Goal: Check status: Check status

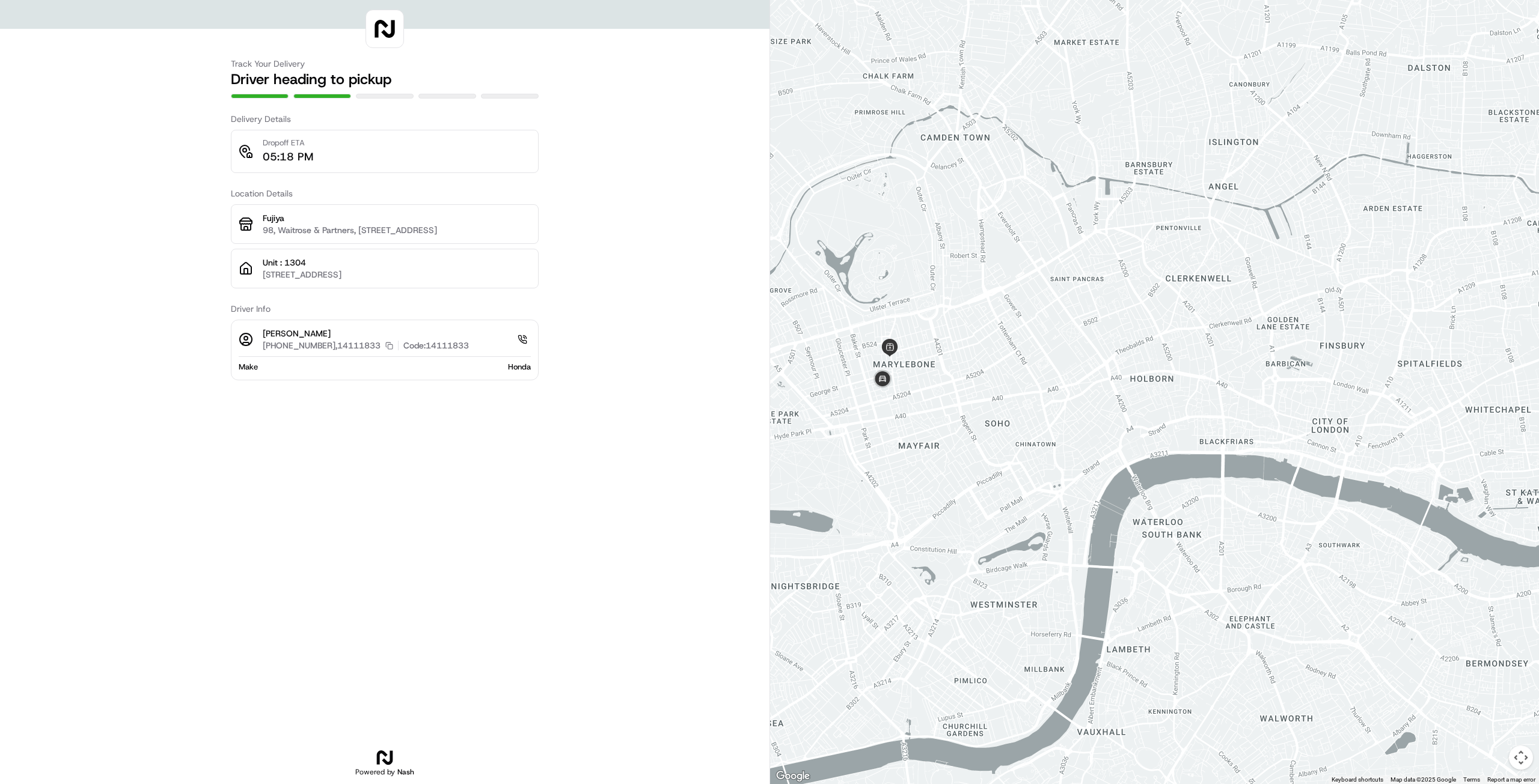
drag, startPoint x: 898, startPoint y: 329, endPoint x: 906, endPoint y: 381, distance: 52.6
click at [906, 381] on div at bounding box center [1154, 392] width 769 height 784
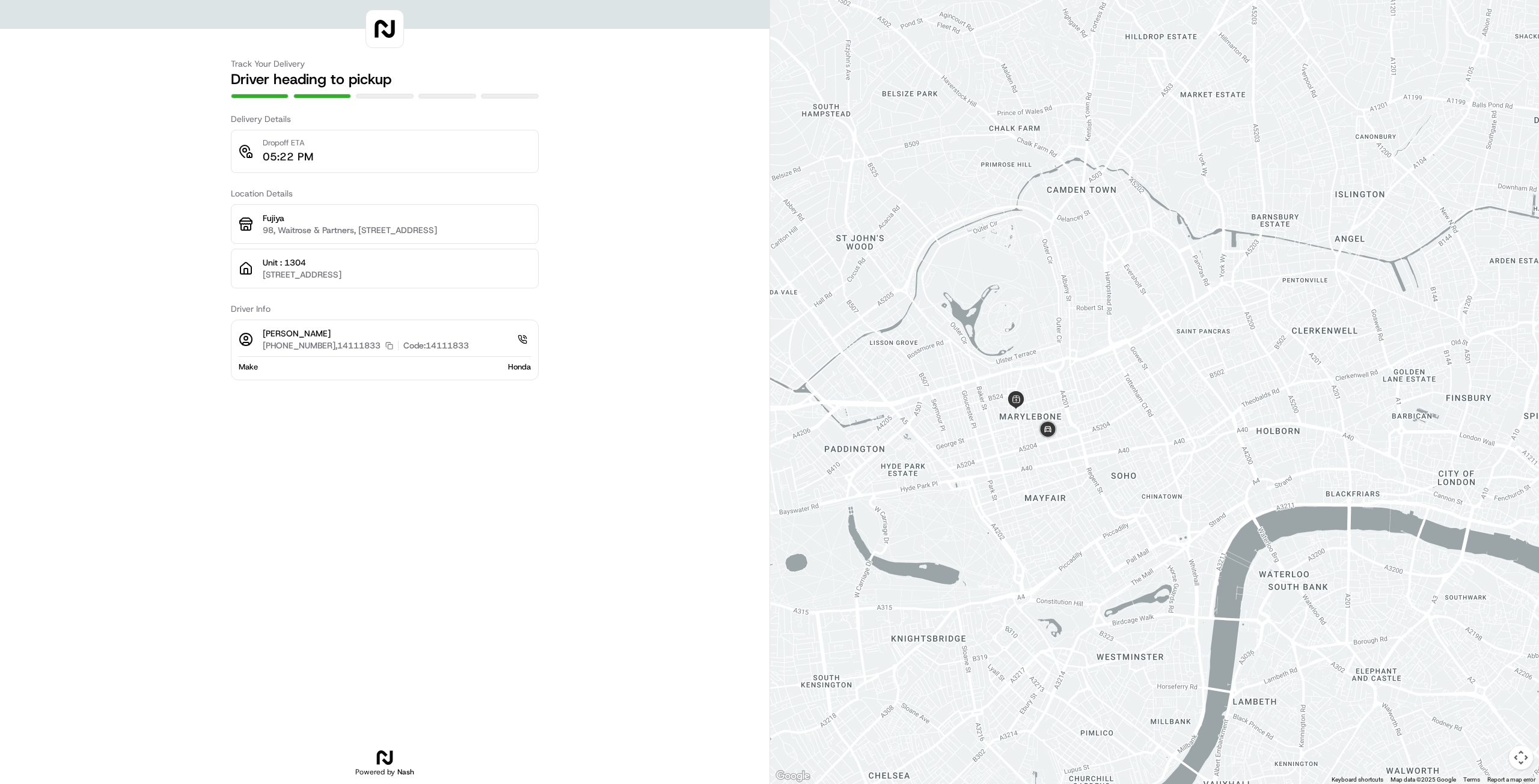
drag, startPoint x: 1067, startPoint y: 400, endPoint x: 933, endPoint y: 453, distance: 144.1
click at [933, 453] on div at bounding box center [1154, 392] width 769 height 784
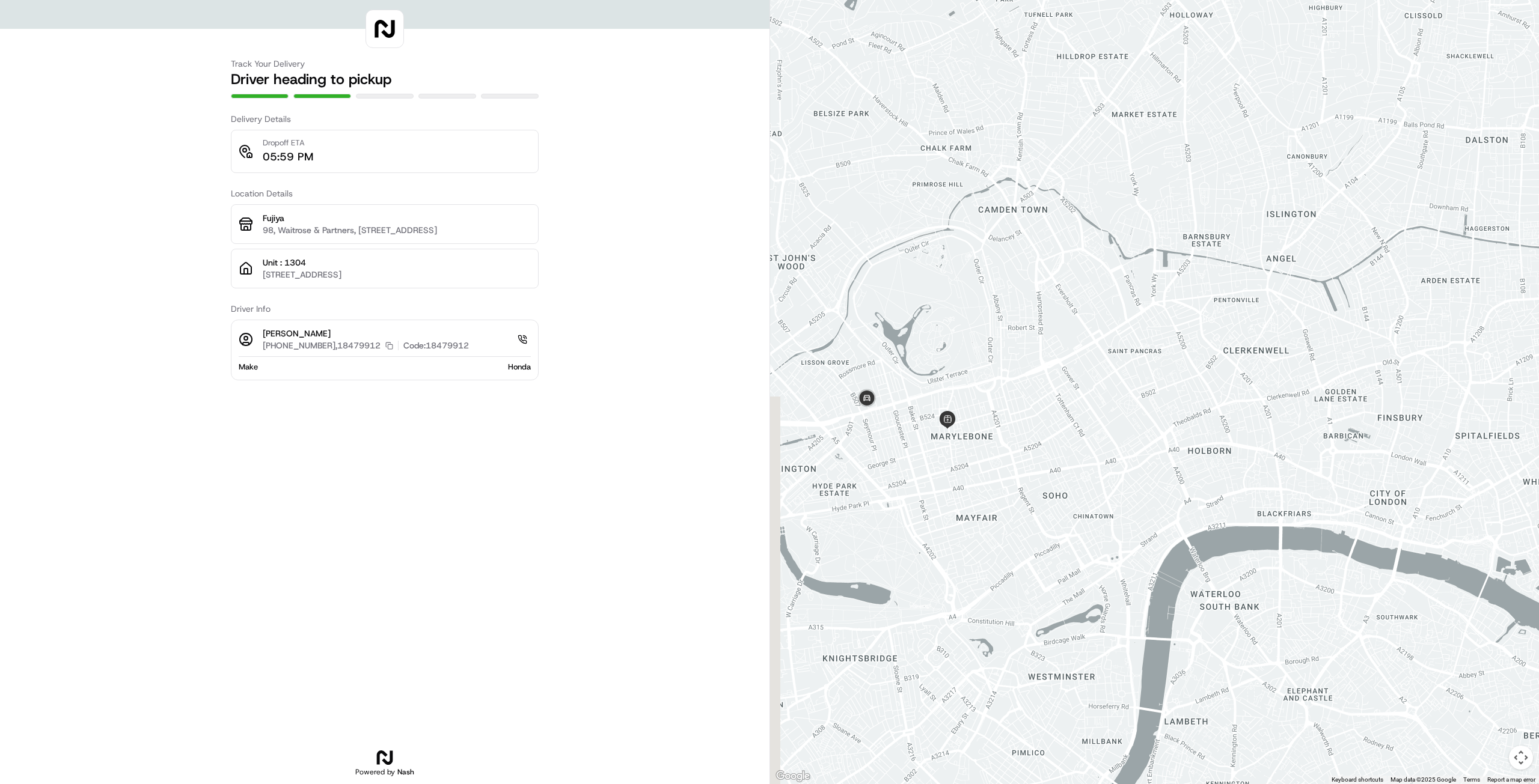
drag, startPoint x: 834, startPoint y: 419, endPoint x: 918, endPoint y: 451, distance: 89.9
click at [918, 451] on div at bounding box center [1154, 392] width 769 height 784
